Goal: Task Accomplishment & Management: Use online tool/utility

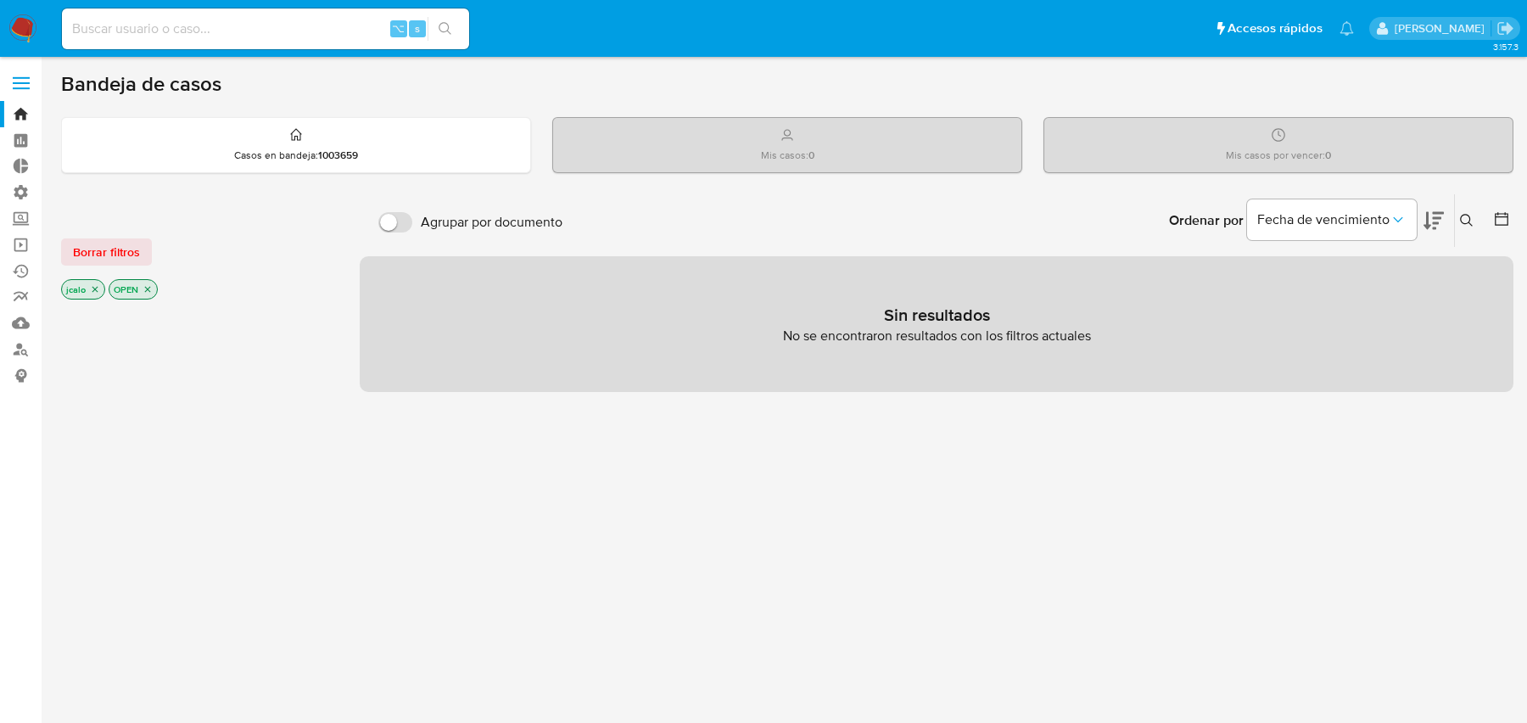
click at [93, 287] on icon "close-filter" at bounding box center [95, 290] width 6 height 6
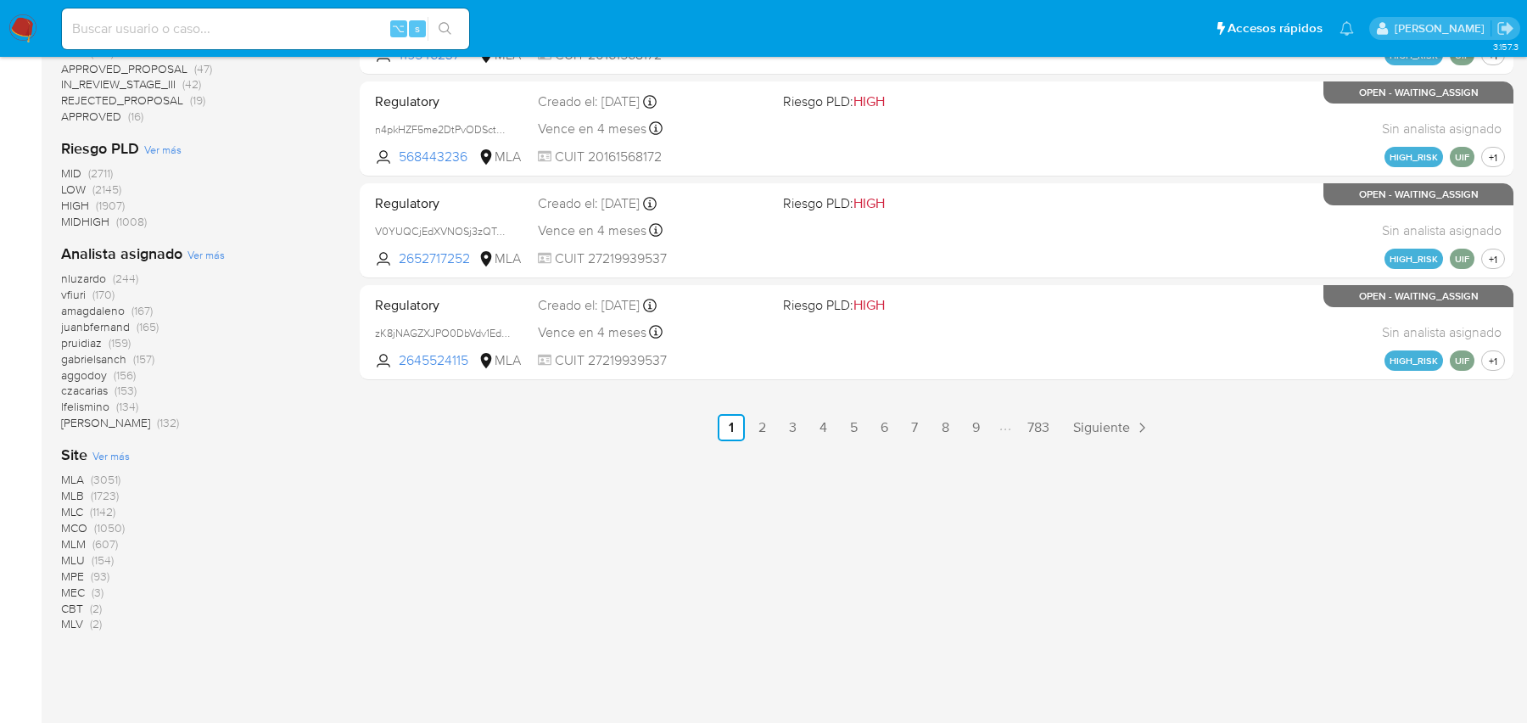
click at [77, 477] on span "MLA" at bounding box center [72, 479] width 23 height 17
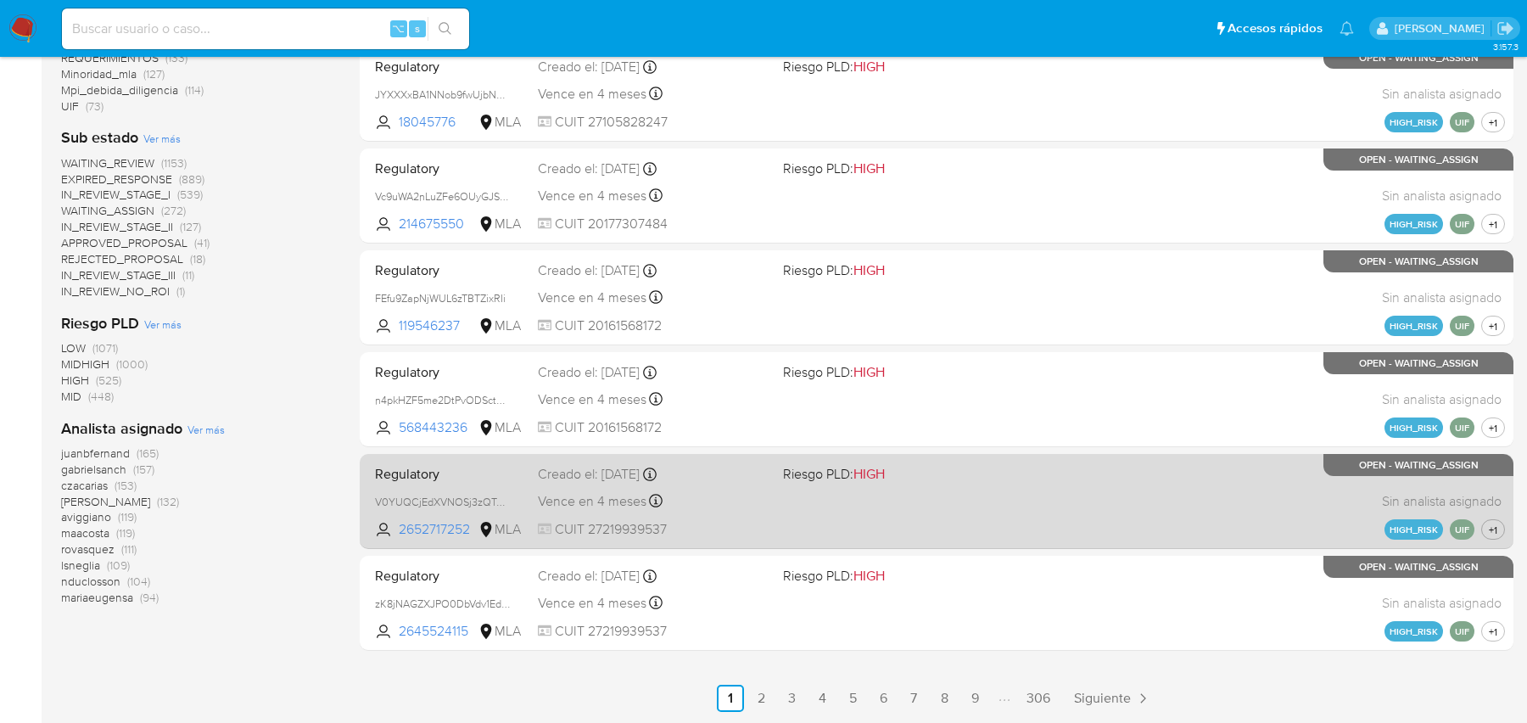
scroll to position [614, 0]
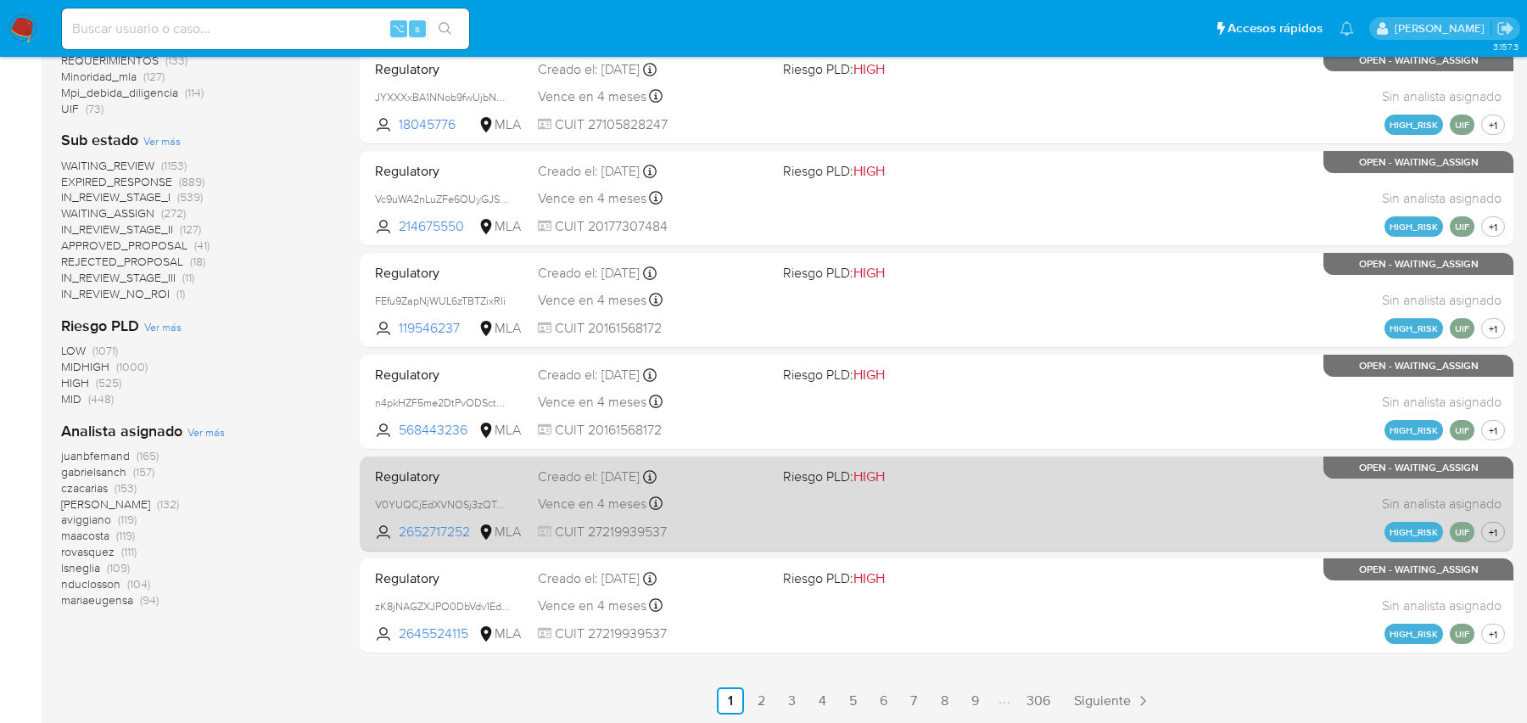
click at [1079, 496] on div "Regulatory V0YUQCjEdXVNOSj3zQTplhxx 2652717252 MLA Riesgo PLD: HIGH Creado el: …" at bounding box center [936, 504] width 1137 height 86
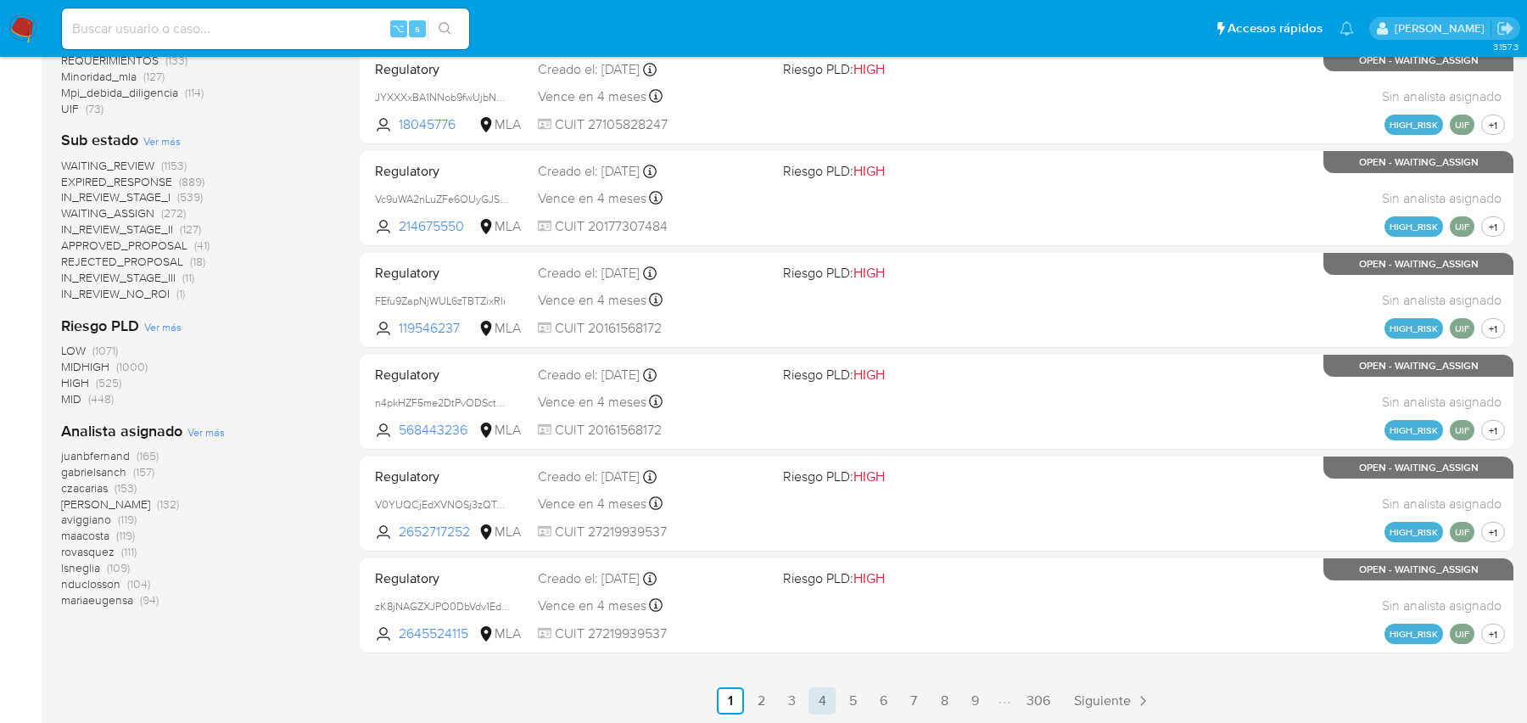
click at [834, 690] on link "4" at bounding box center [822, 700] width 27 height 27
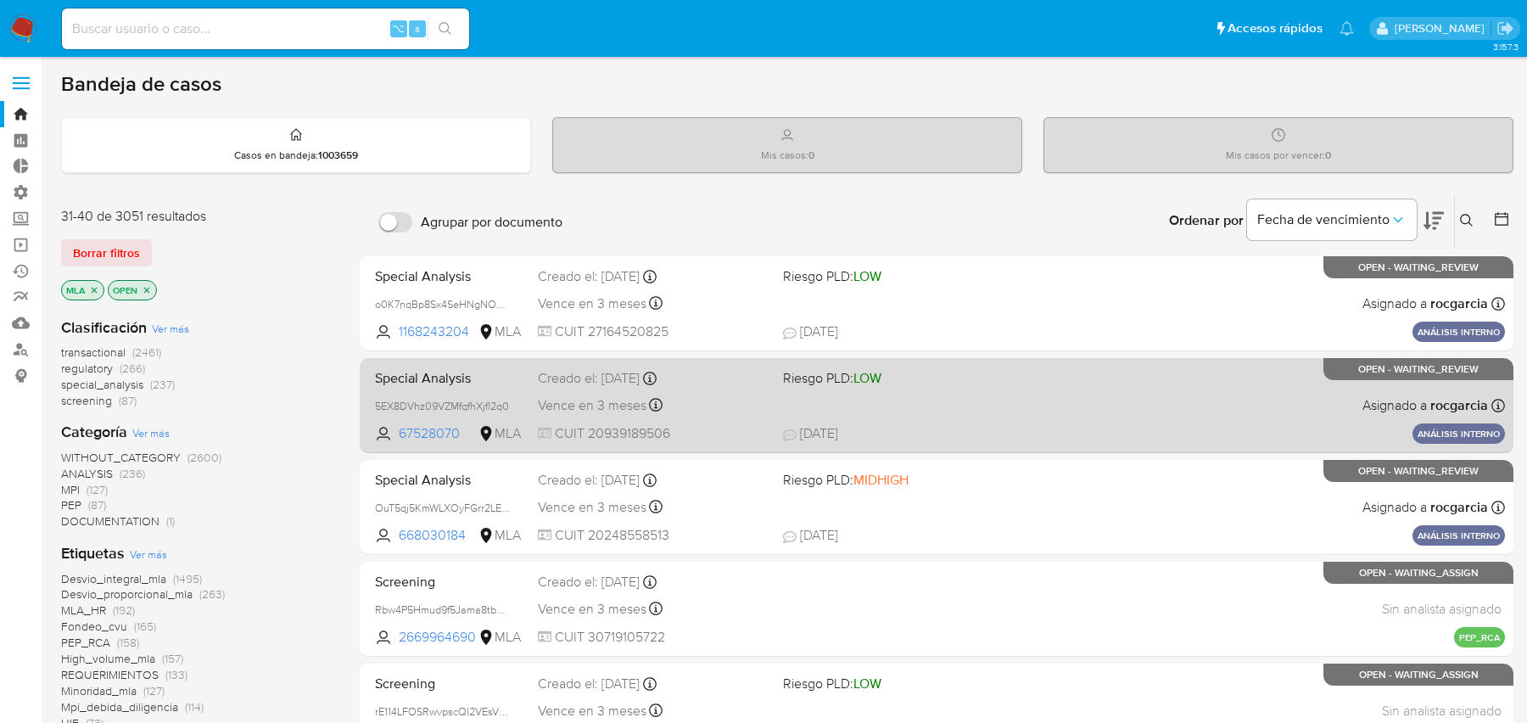
click at [978, 406] on div "Special Analysis 5EX8DVhz09VZMfqfhXjfl2q0 67528070 MLA Riesgo PLD: LOW Creado e…" at bounding box center [936, 405] width 1137 height 86
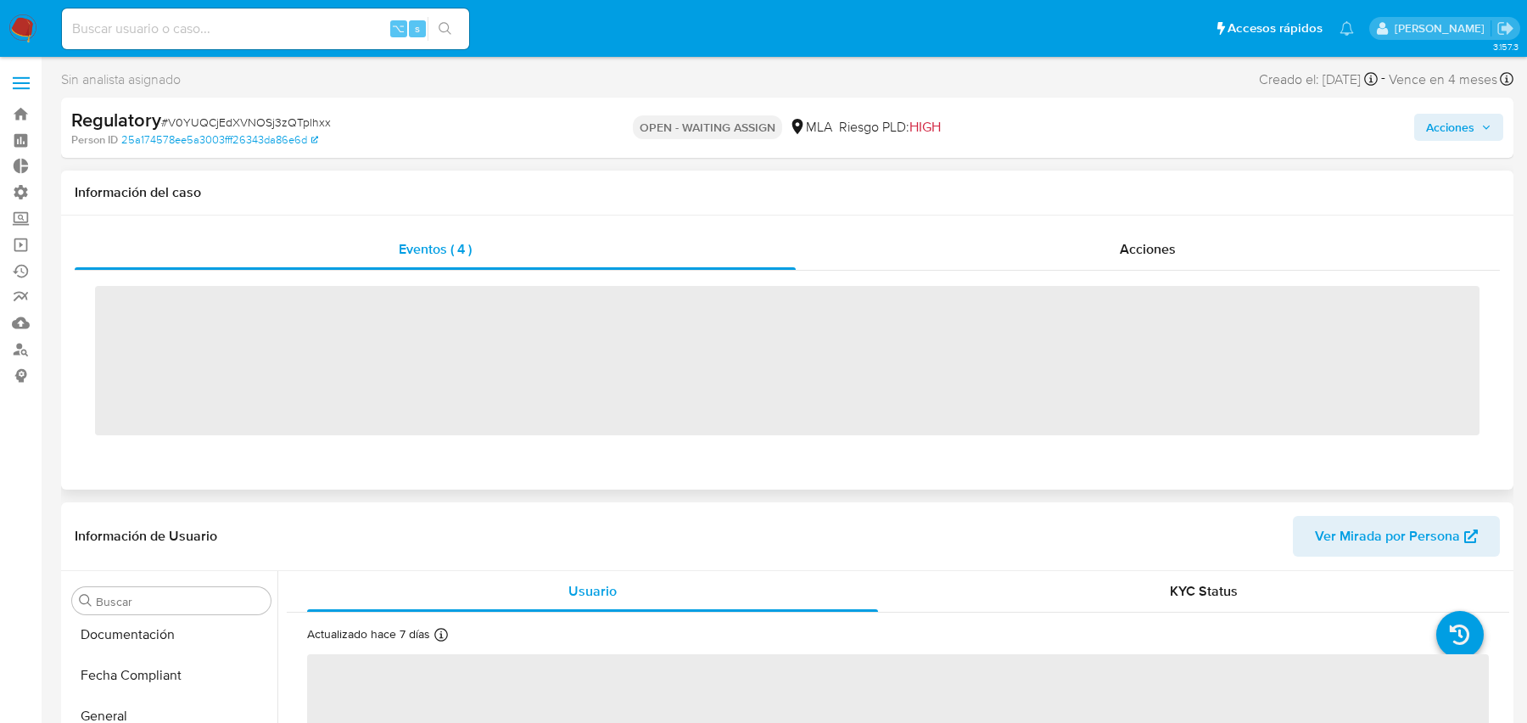
scroll to position [774, 0]
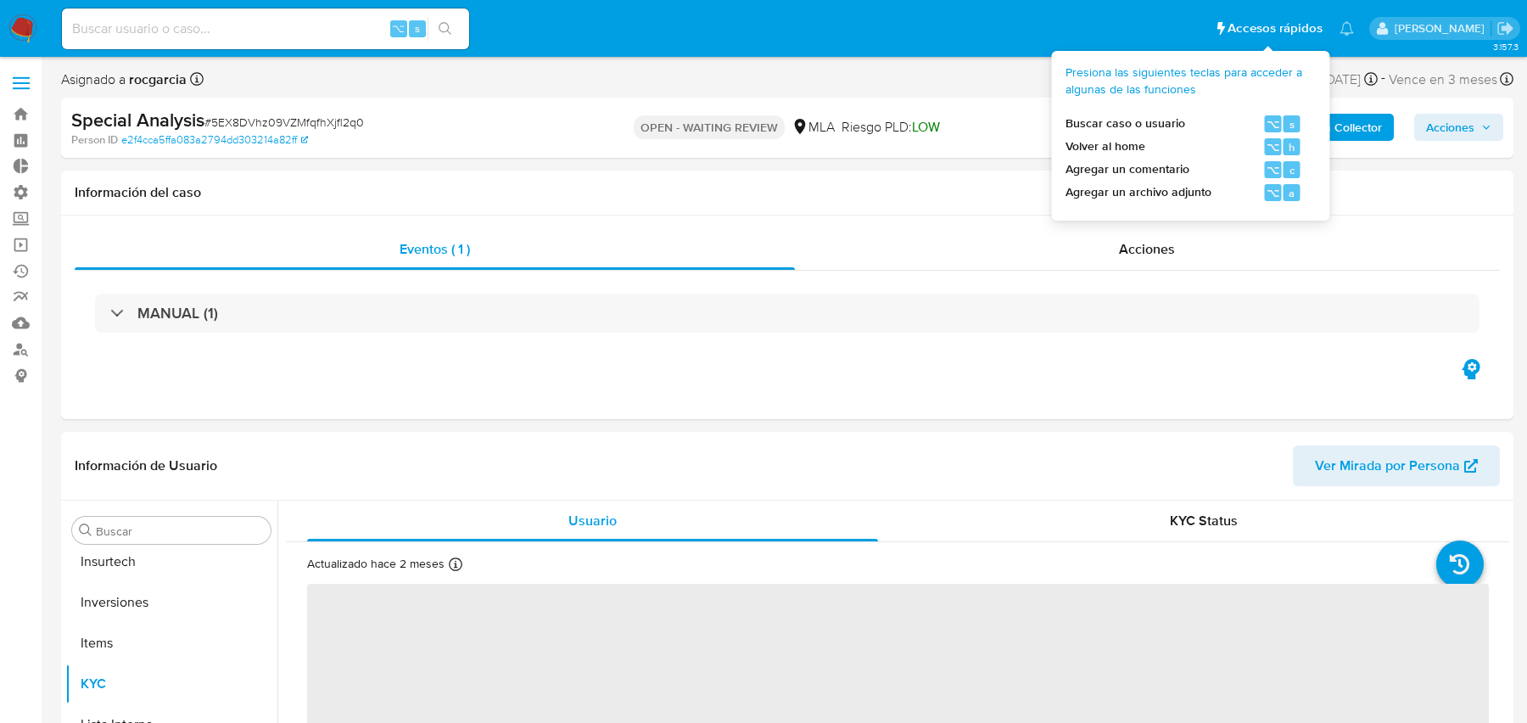
scroll to position [798, 0]
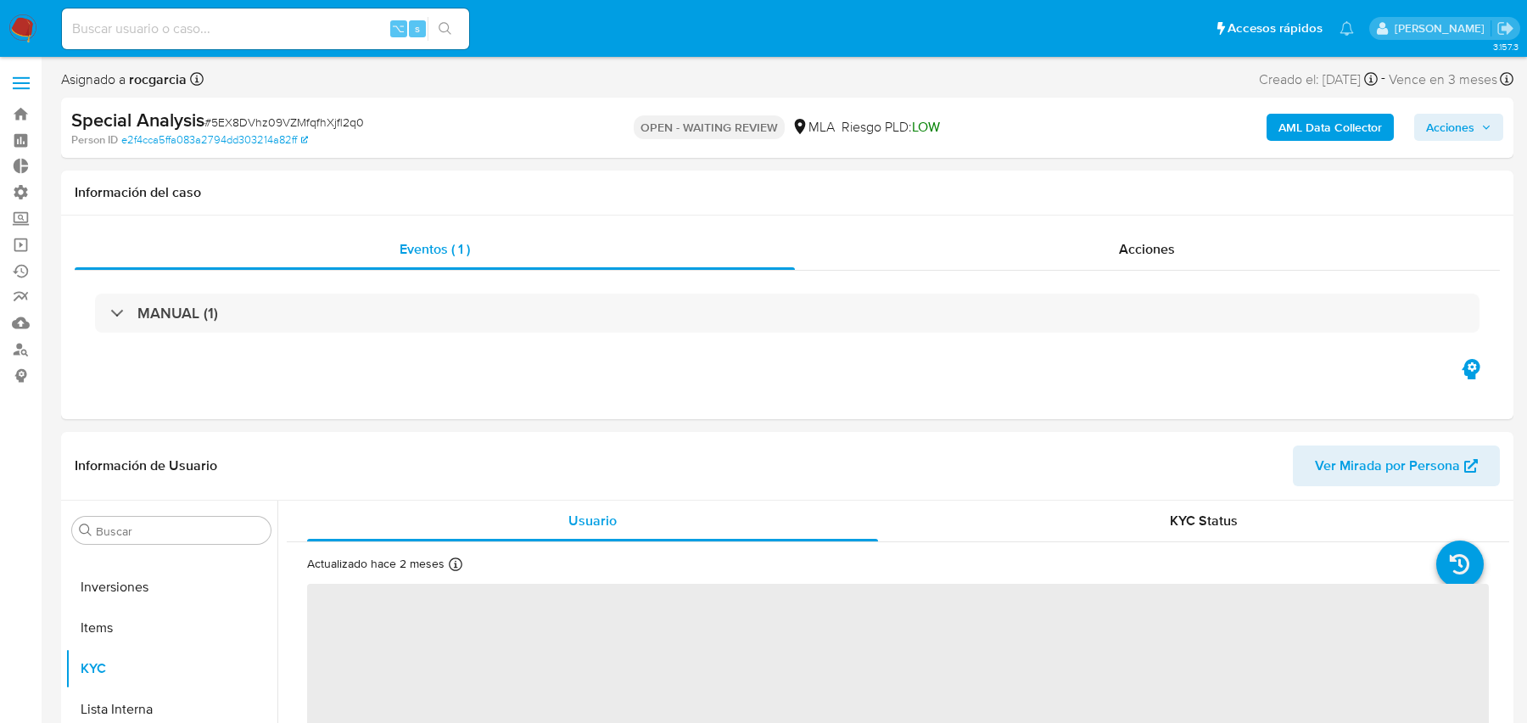
click at [1355, 125] on b "AML Data Collector" at bounding box center [1331, 127] width 104 height 27
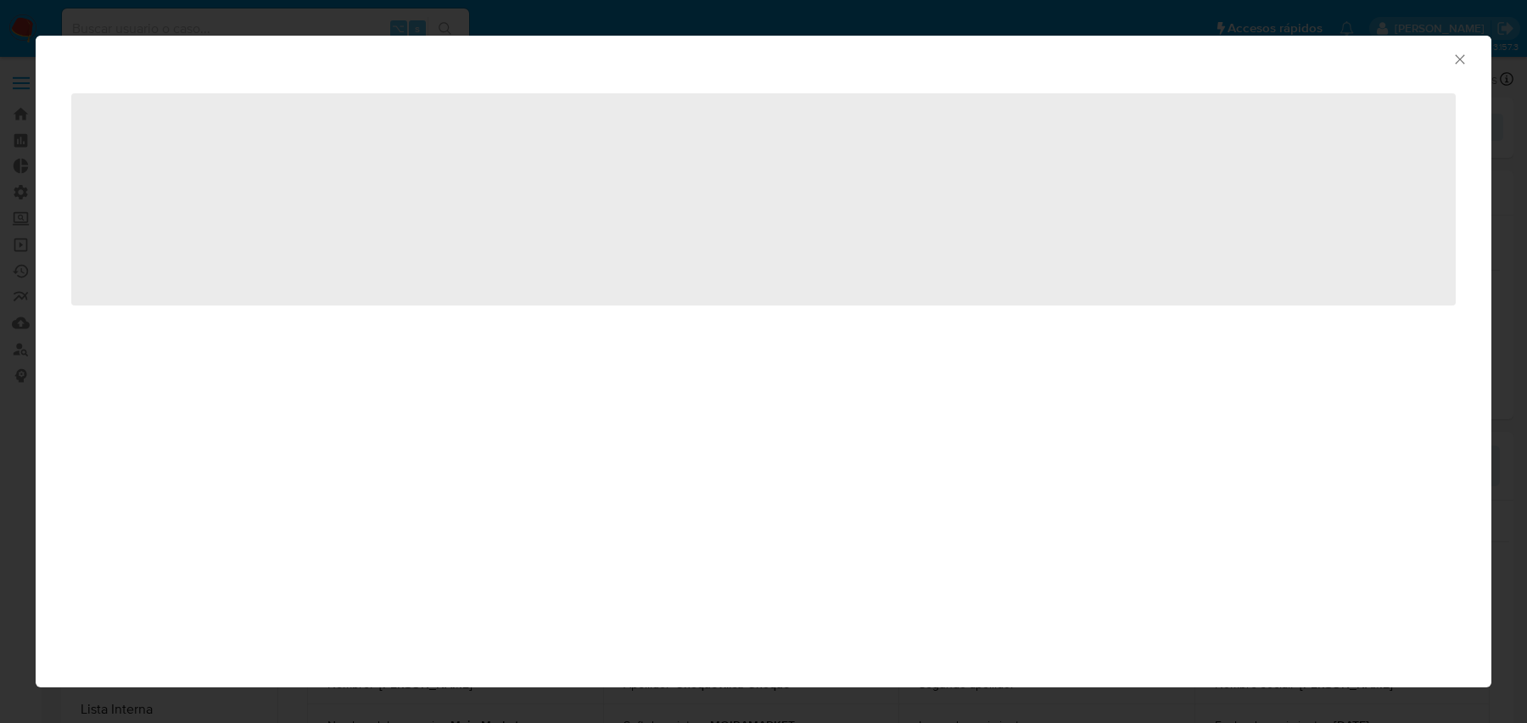
select select "10"
